Goal: Transaction & Acquisition: Book appointment/travel/reservation

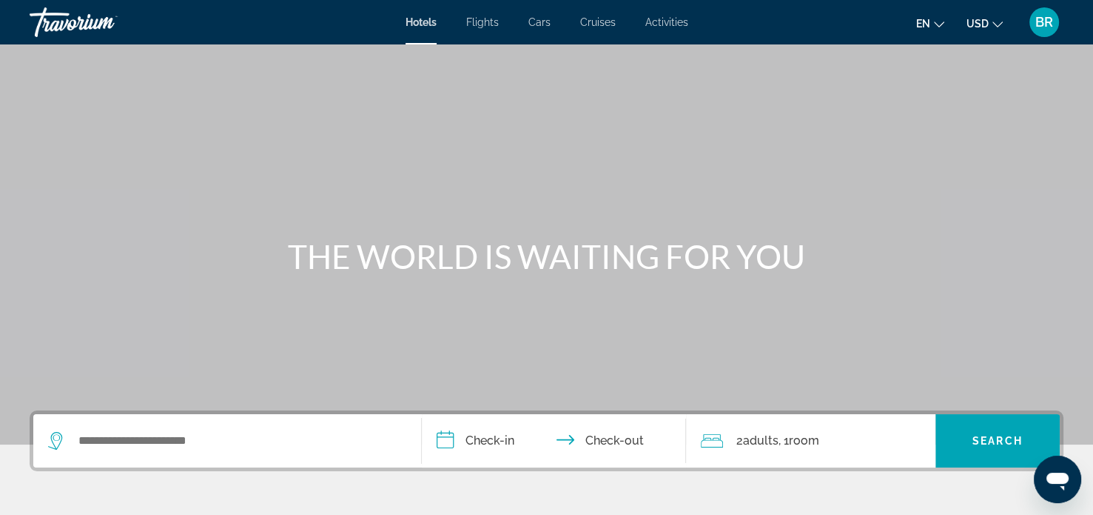
drag, startPoint x: 197, startPoint y: 461, endPoint x: 142, endPoint y: 436, distance: 60.3
click at [142, 436] on div "Search widget" at bounding box center [227, 440] width 358 height 53
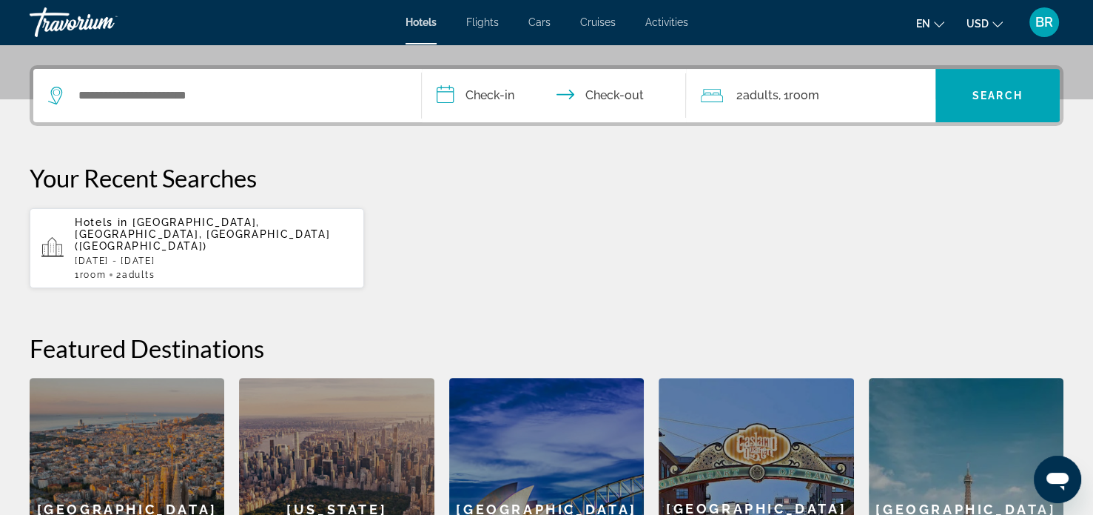
scroll to position [361, 0]
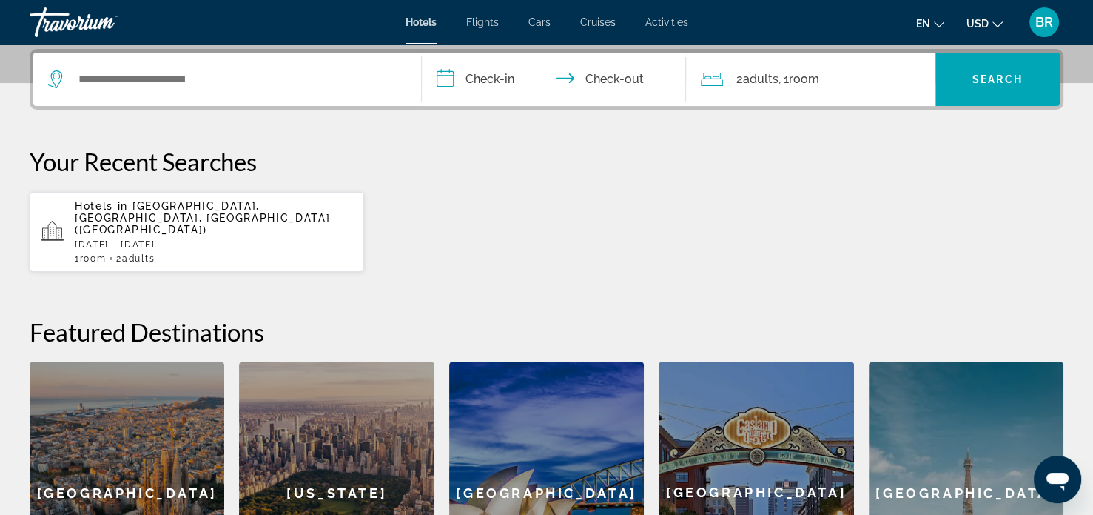
click at [483, 21] on span "Flights" at bounding box center [482, 22] width 33 height 12
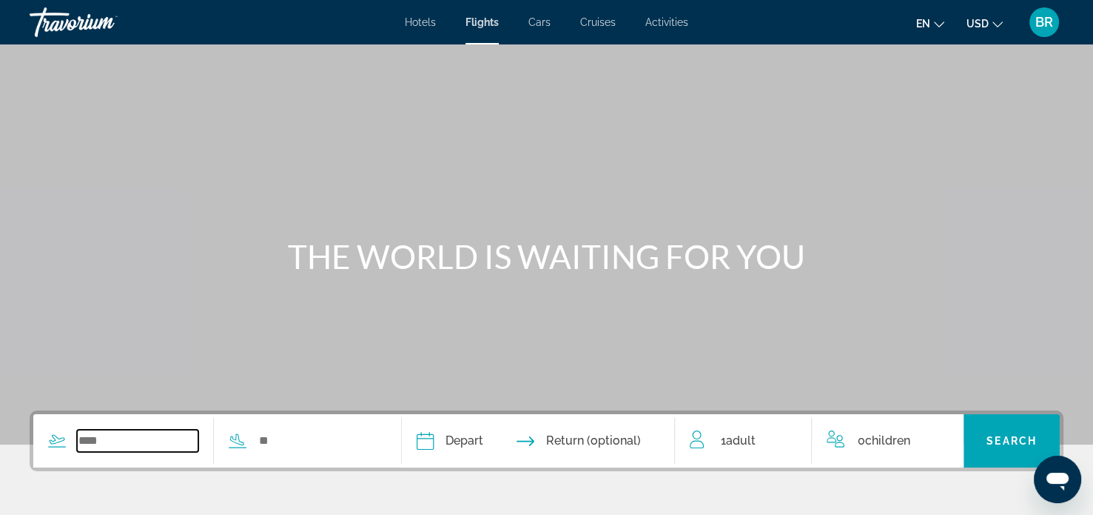
click at [142, 432] on input "Search widget" at bounding box center [137, 440] width 121 height 22
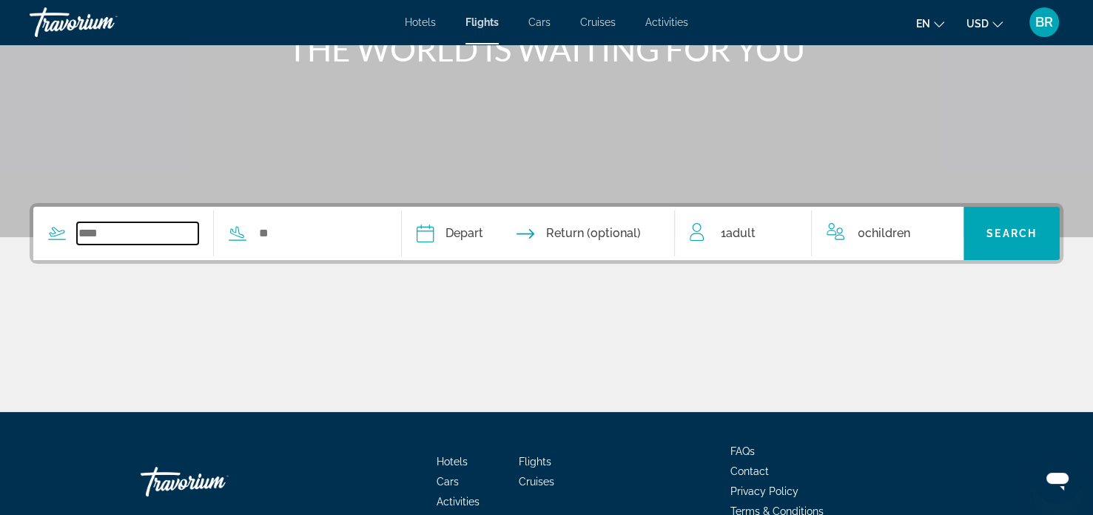
scroll to position [285, 0]
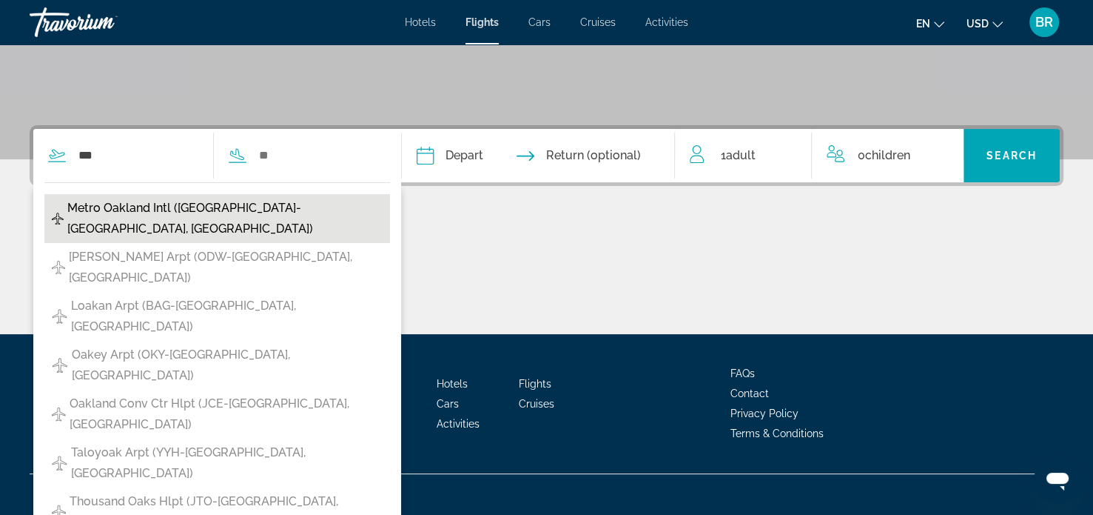
click at [121, 217] on span "Metro Oakland Intl ([GEOGRAPHIC_DATA]-[GEOGRAPHIC_DATA], [GEOGRAPHIC_DATA])" at bounding box center [224, 218] width 315 height 41
type input "**********"
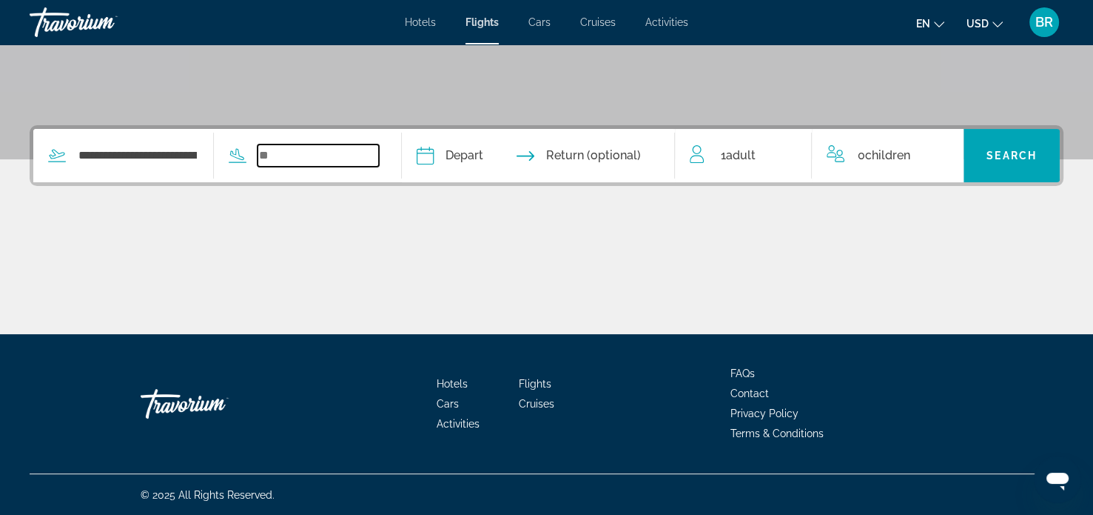
click at [299, 156] on input "Search widget" at bounding box center [318, 155] width 121 height 22
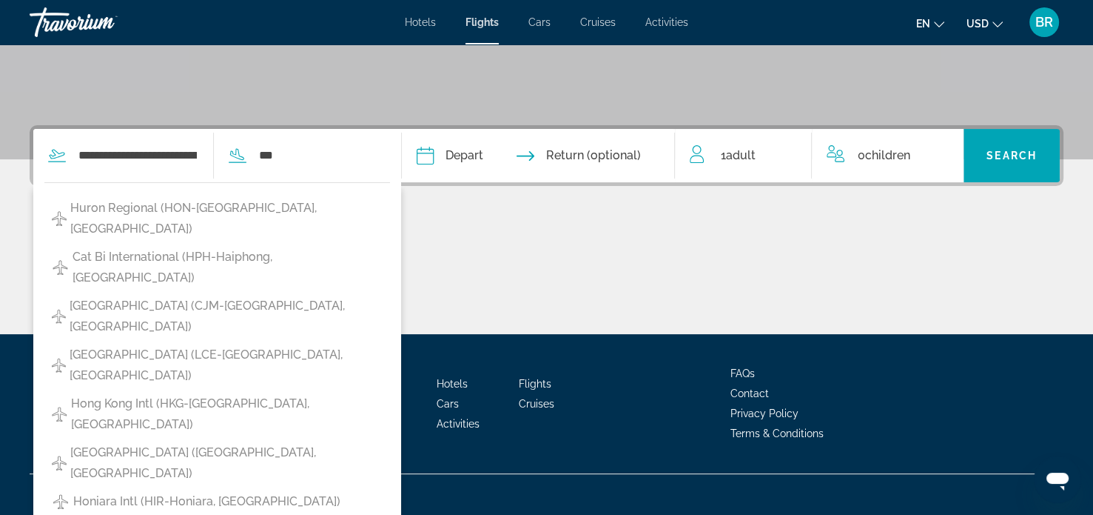
type input "**********"
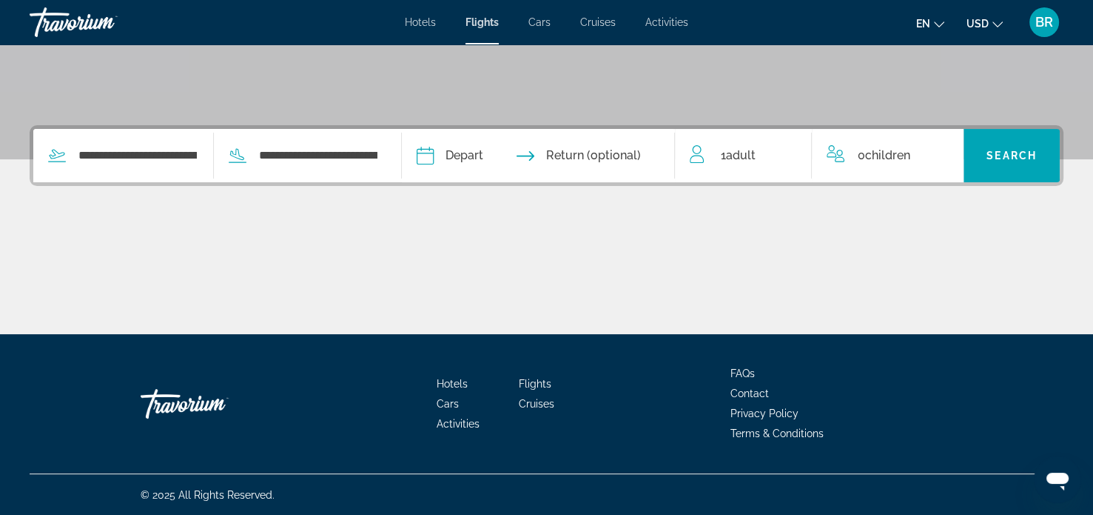
click at [458, 150] on input "Depart date" at bounding box center [480, 158] width 135 height 58
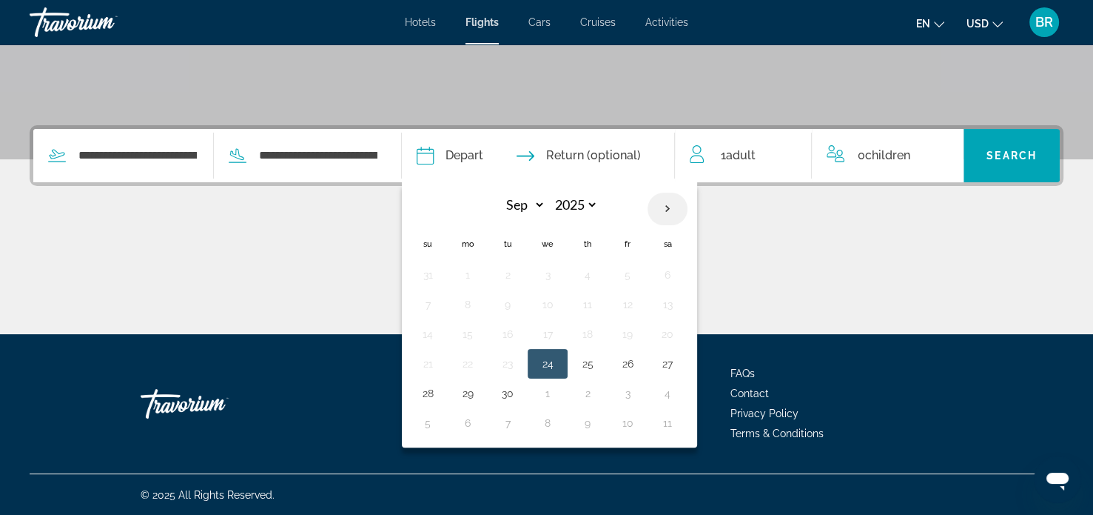
click at [687, 207] on th "Next month" at bounding box center [668, 208] width 40 height 33
select select "*"
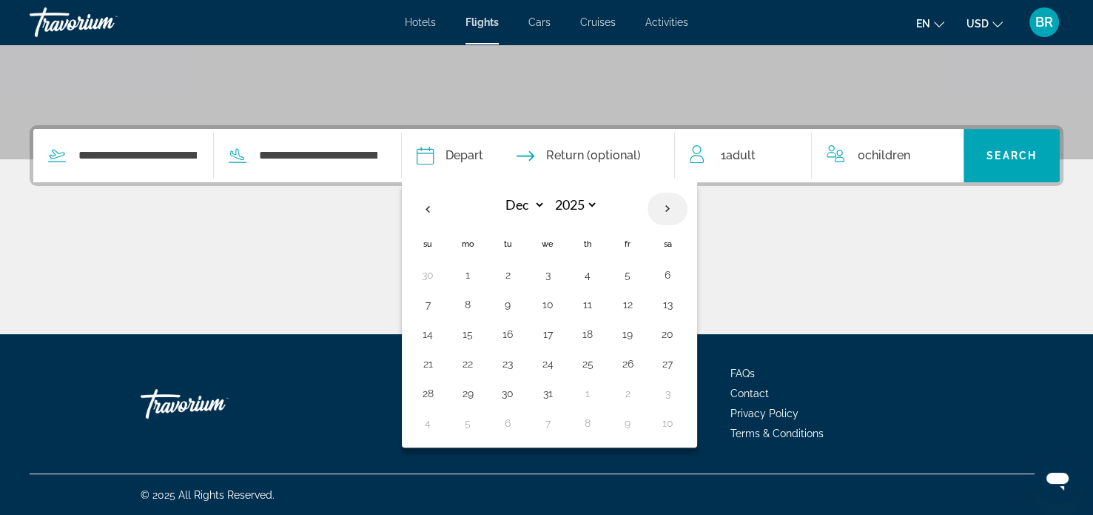
select select "****"
click at [687, 207] on th "Next month" at bounding box center [668, 208] width 40 height 33
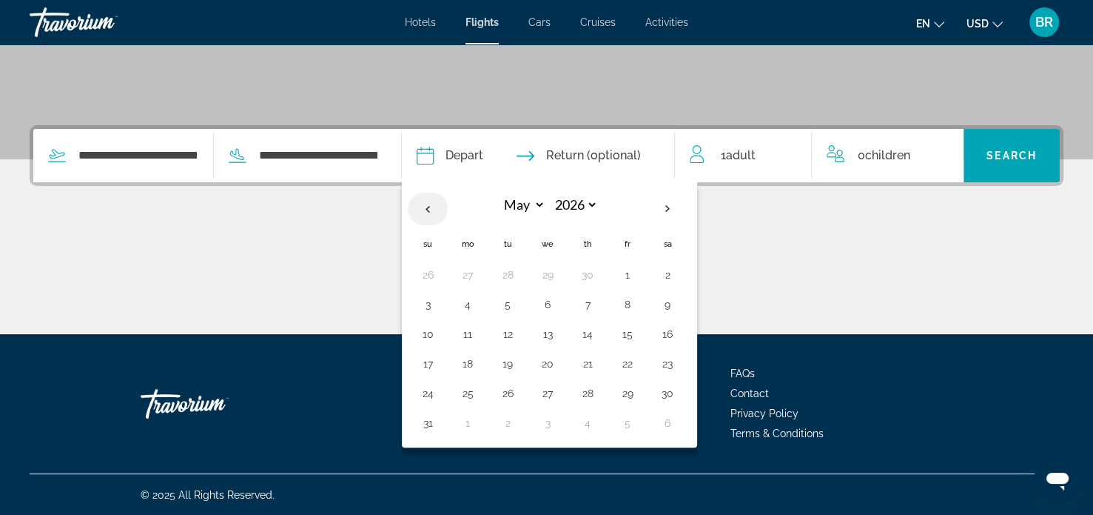
click at [448, 207] on th "Previous month" at bounding box center [428, 208] width 40 height 33
select select "*"
click at [480, 307] on button "6" at bounding box center [468, 304] width 24 height 21
type input "**********"
select select "*"
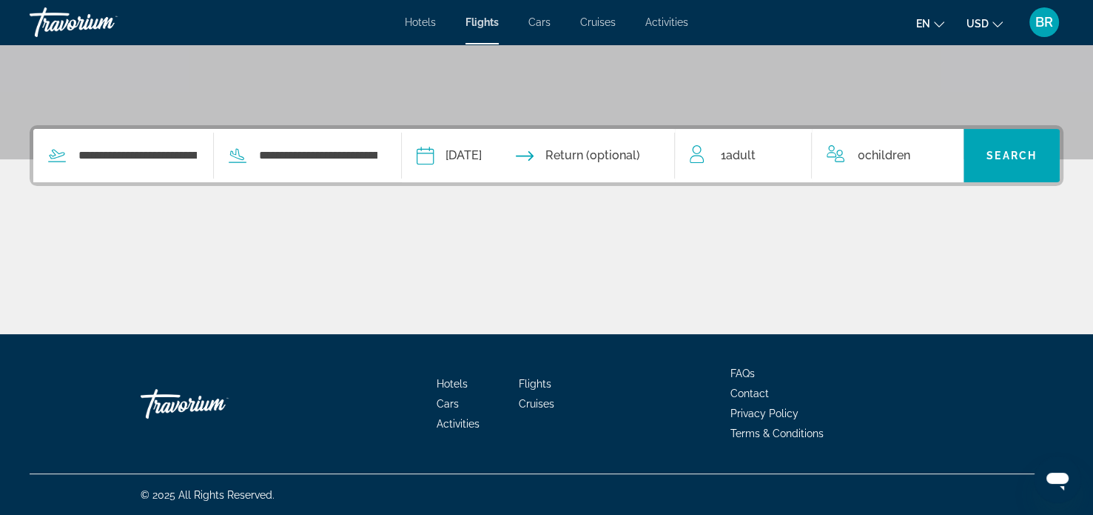
click at [613, 158] on input "Return date" at bounding box center [613, 158] width 135 height 58
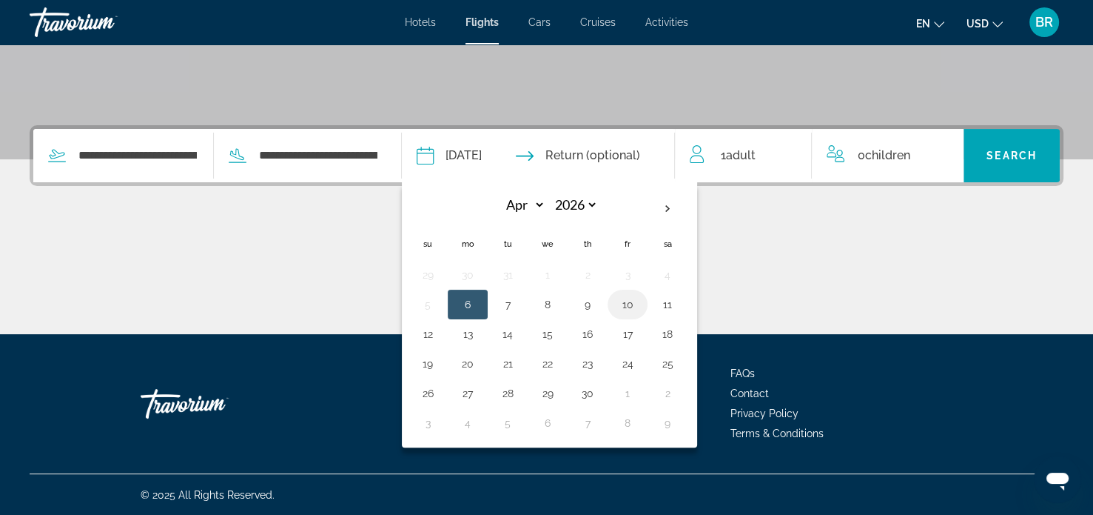
click at [640, 298] on button "10" at bounding box center [628, 304] width 24 height 21
type input "**********"
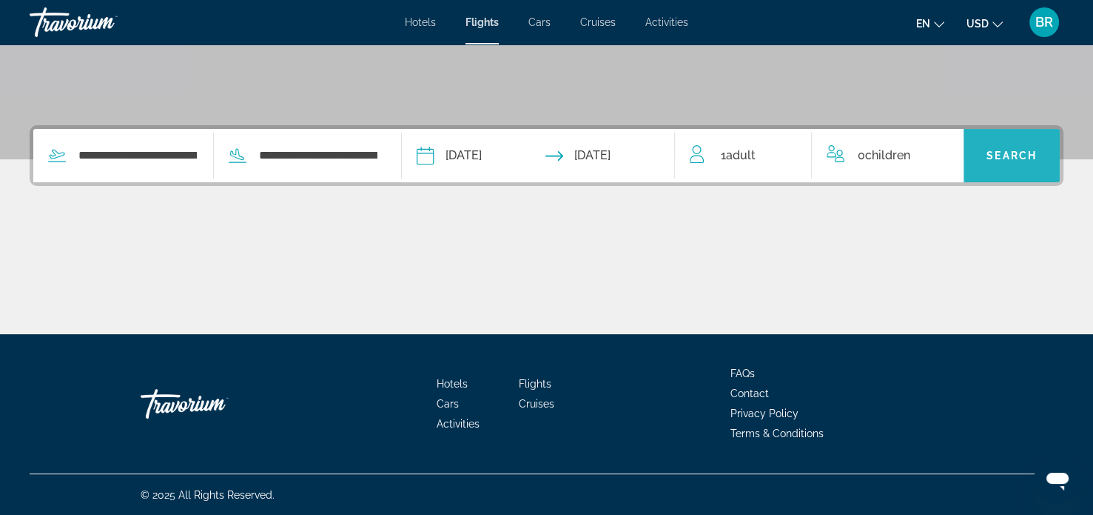
click at [1006, 164] on span "Search widget" at bounding box center [1012, 156] width 96 height 36
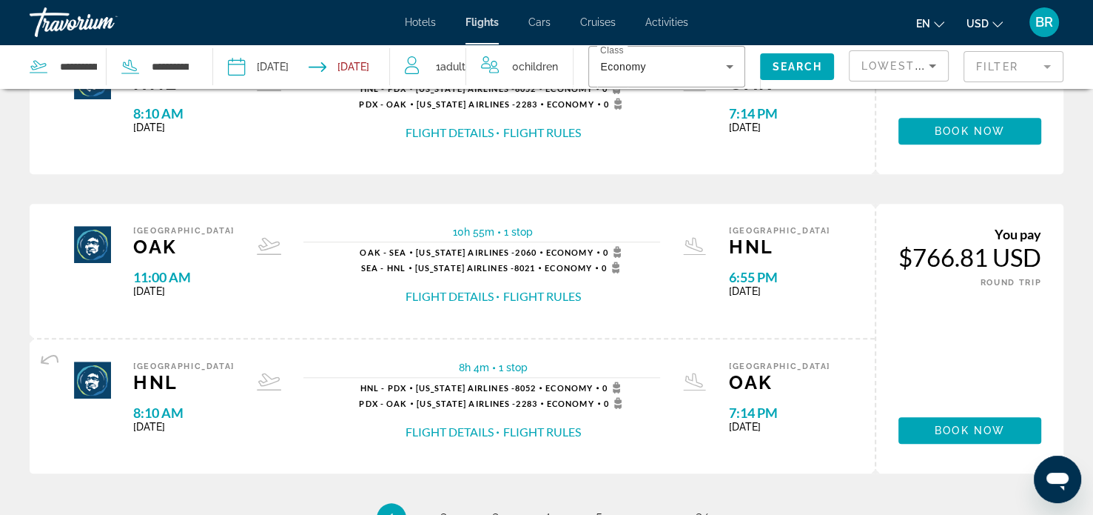
scroll to position [1441, 0]
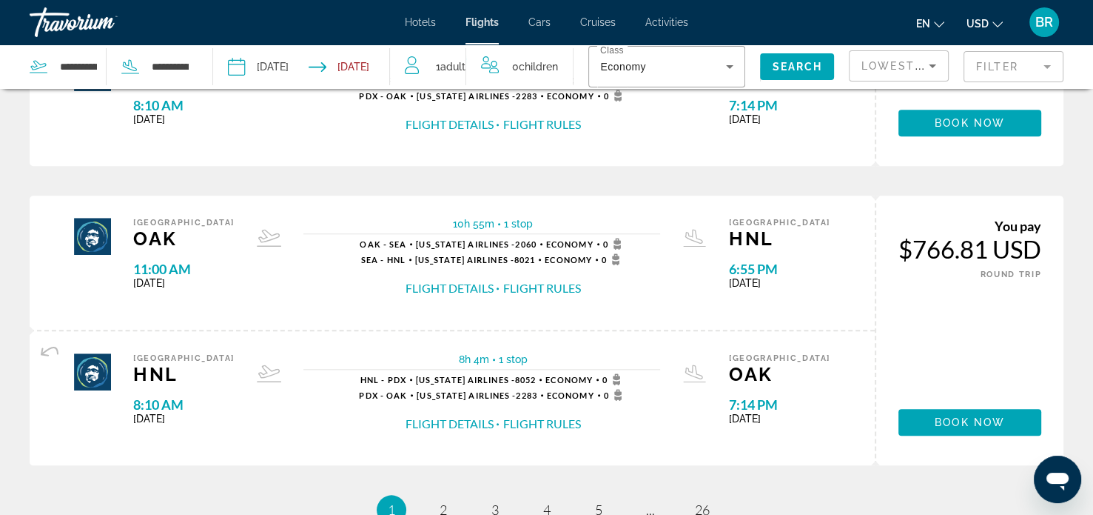
click at [466, 286] on button "Flight Details" at bounding box center [449, 288] width 88 height 16
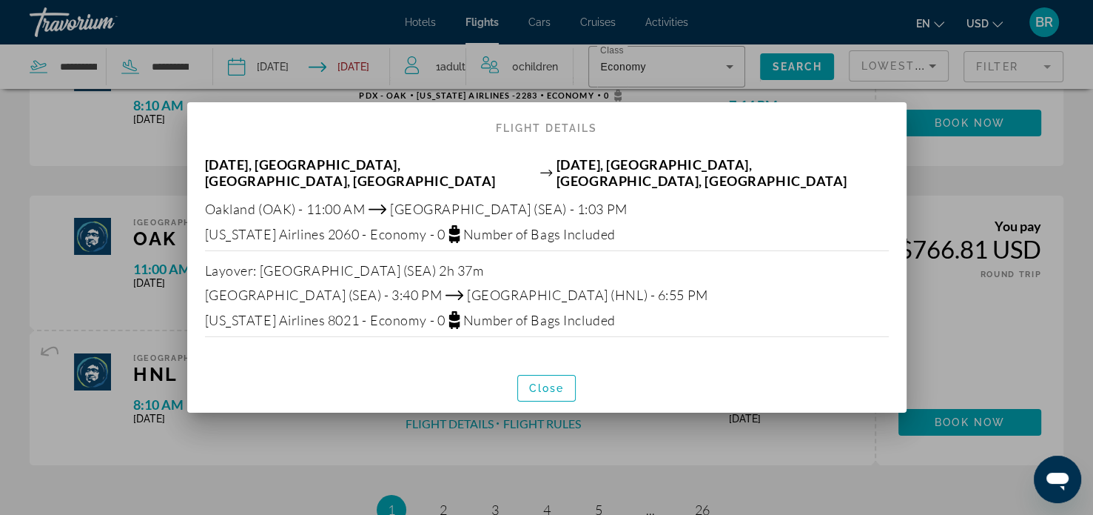
scroll to position [0, 0]
click at [552, 397] on span "button" at bounding box center [547, 388] width 58 height 36
